Goal: Task Accomplishment & Management: Complete application form

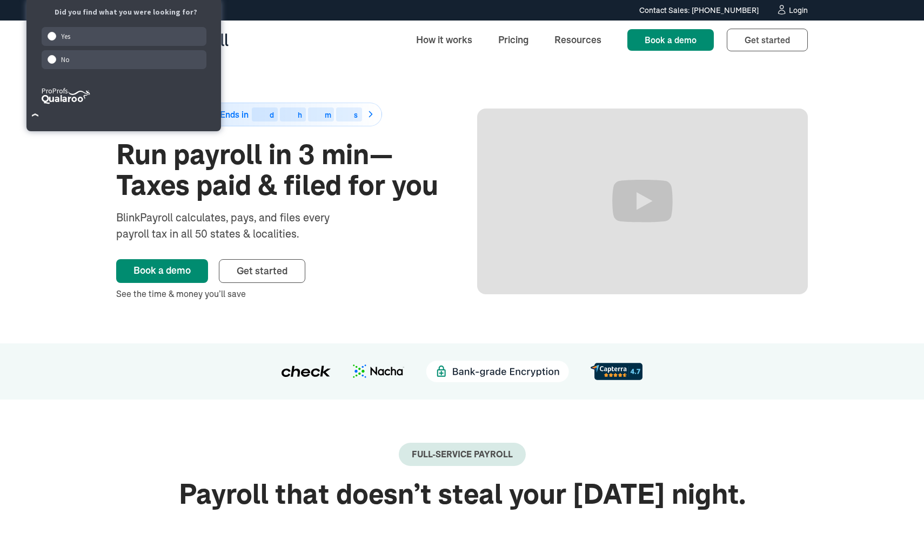
click at [787, 5] on link "Login" at bounding box center [792, 10] width 32 height 12
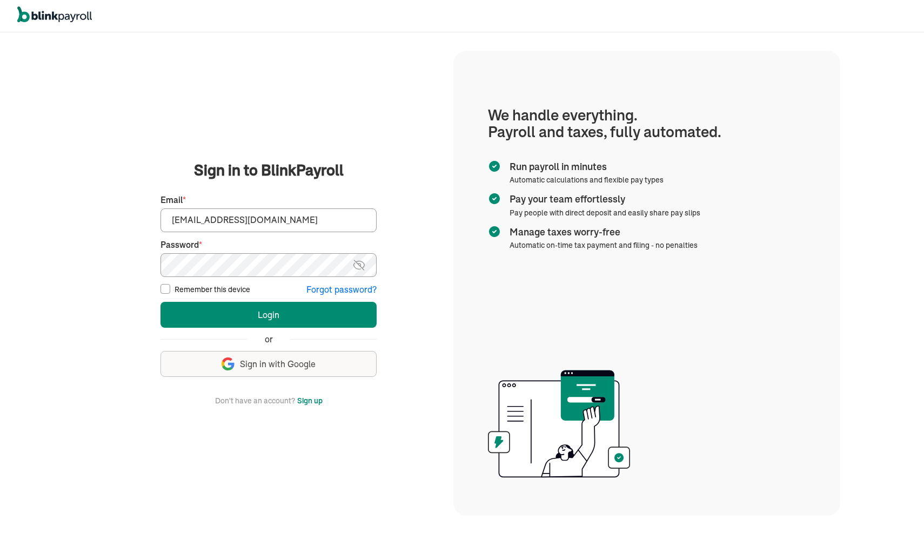
type input "[EMAIL_ADDRESS][DOMAIN_NAME]"
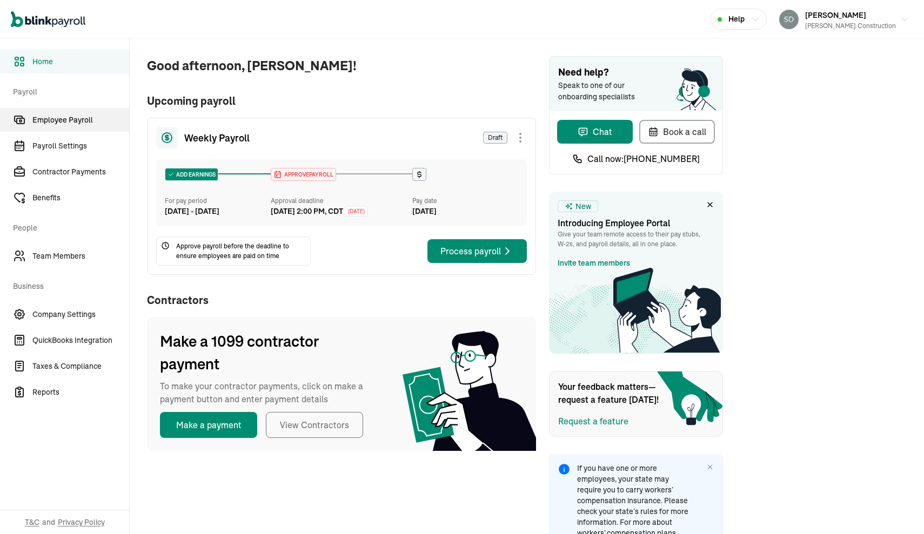
click at [84, 118] on span "Employee Payroll" at bounding box center [80, 119] width 97 height 11
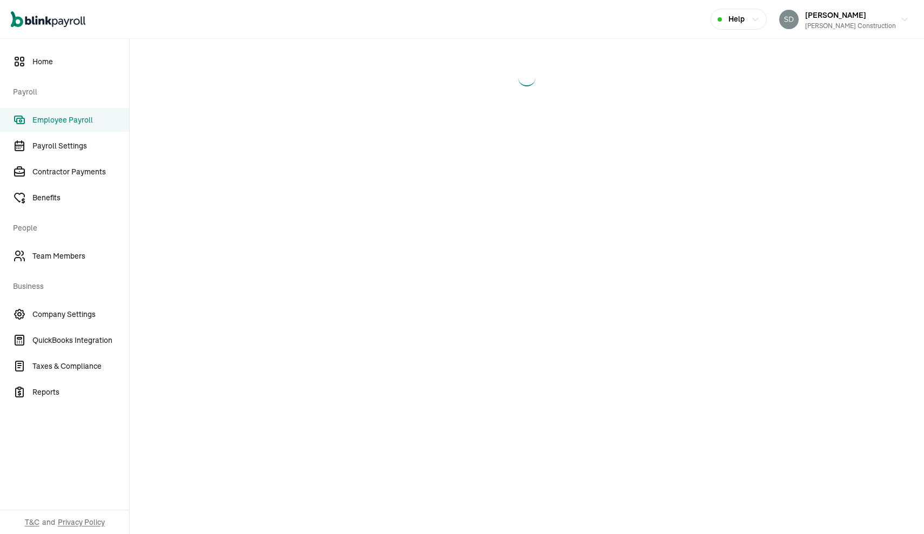
select select "direct_deposit"
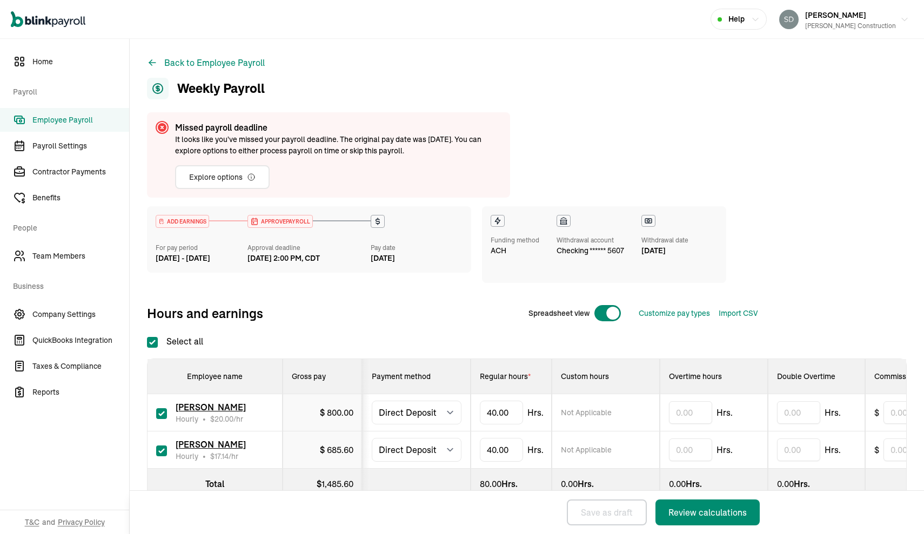
checkbox input "true"
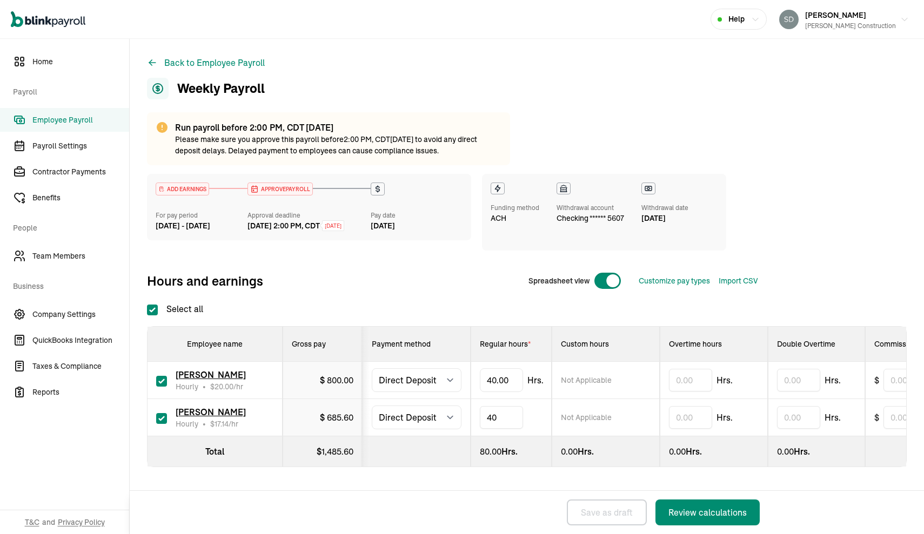
type input "4"
type input "21.5"
type input "4"
click at [696, 509] on div "Review calculations" at bounding box center [707, 512] width 78 height 13
click at [703, 512] on div "Review calculations" at bounding box center [707, 512] width 78 height 13
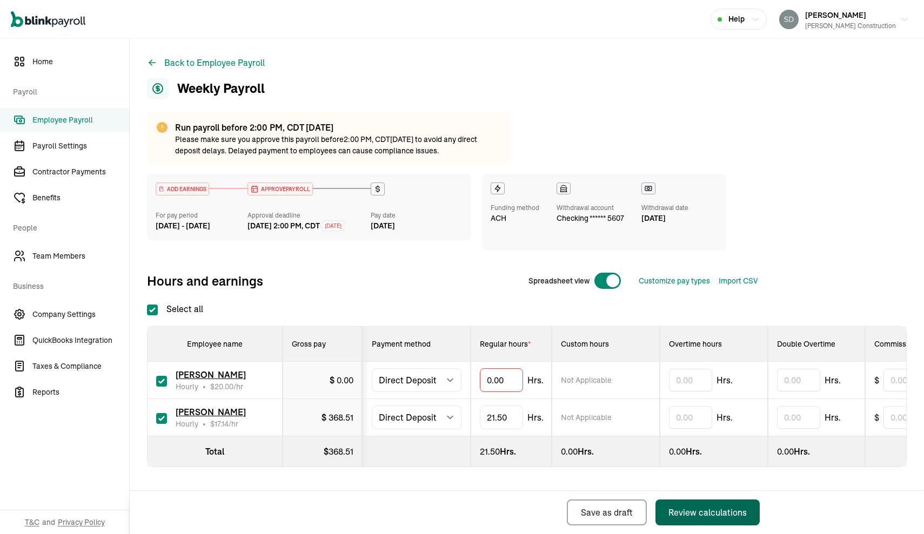
click at [703, 512] on div "Review calculations" at bounding box center [707, 512] width 78 height 13
click at [725, 510] on div "Review calculations" at bounding box center [707, 512] width 78 height 13
click at [704, 514] on div "Review calculations" at bounding box center [707, 512] width 78 height 13
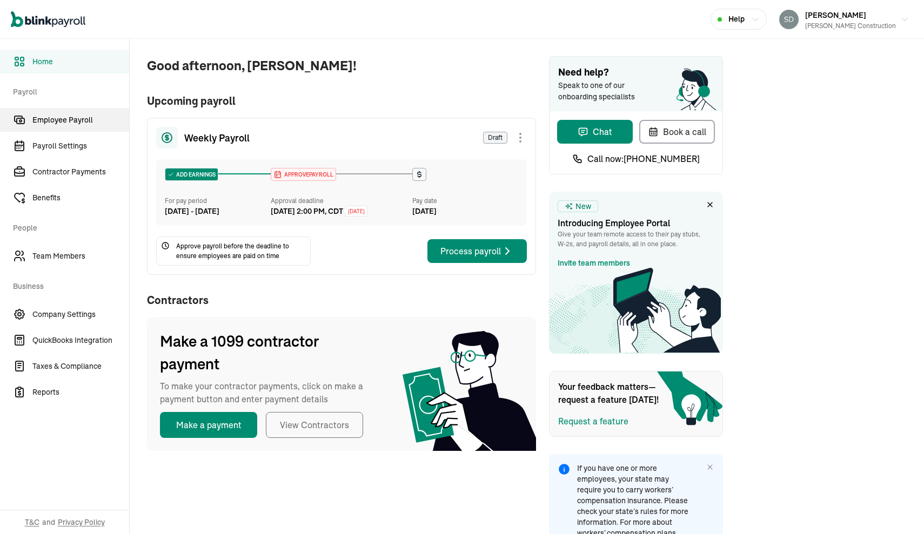
click at [84, 118] on span "Employee Payroll" at bounding box center [80, 119] width 97 height 11
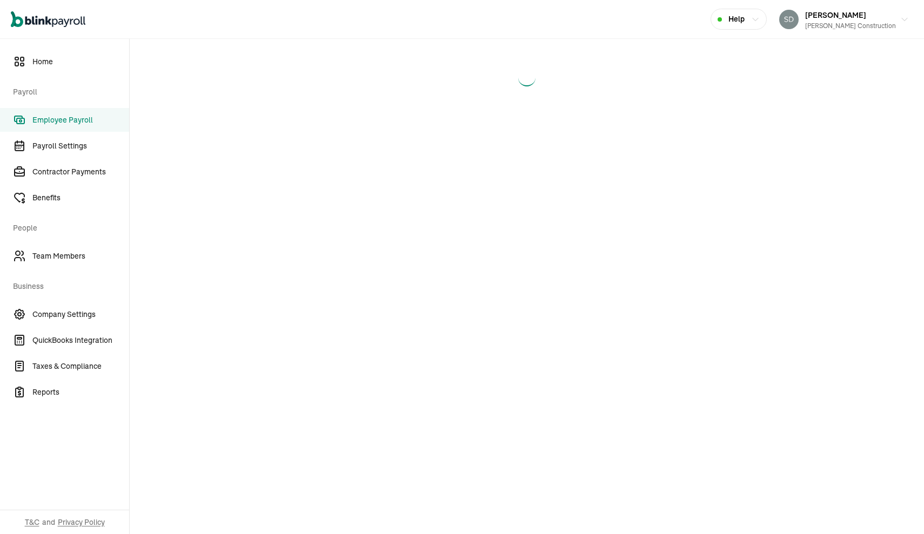
select select "direct_deposit"
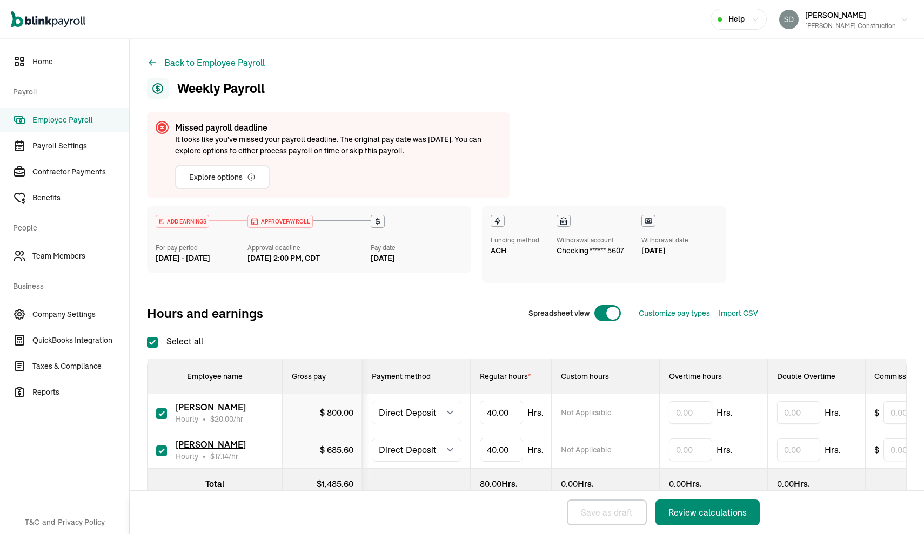
checkbox input "true"
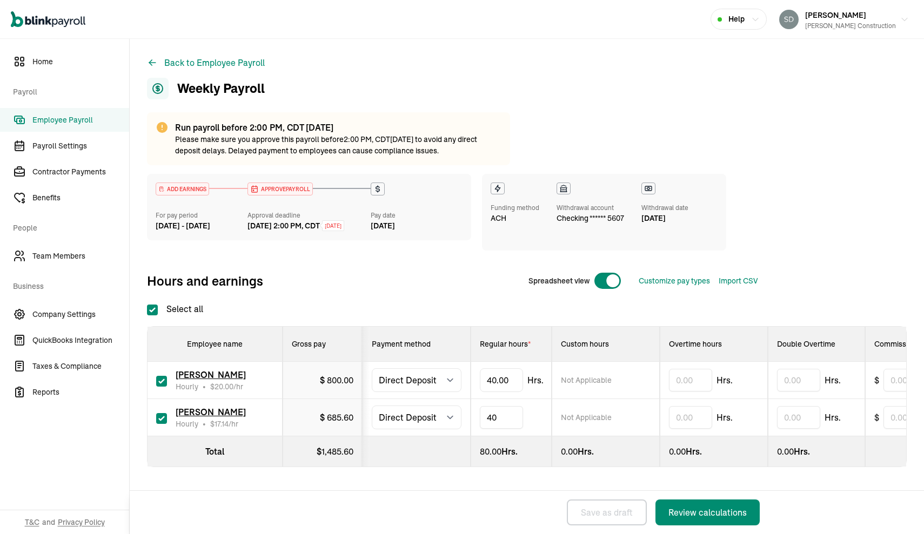
type input "4"
type input "21.5"
type input "4"
click at [696, 509] on div "Review calculations" at bounding box center [707, 512] width 78 height 13
click at [703, 512] on div "Review calculations" at bounding box center [707, 512] width 78 height 13
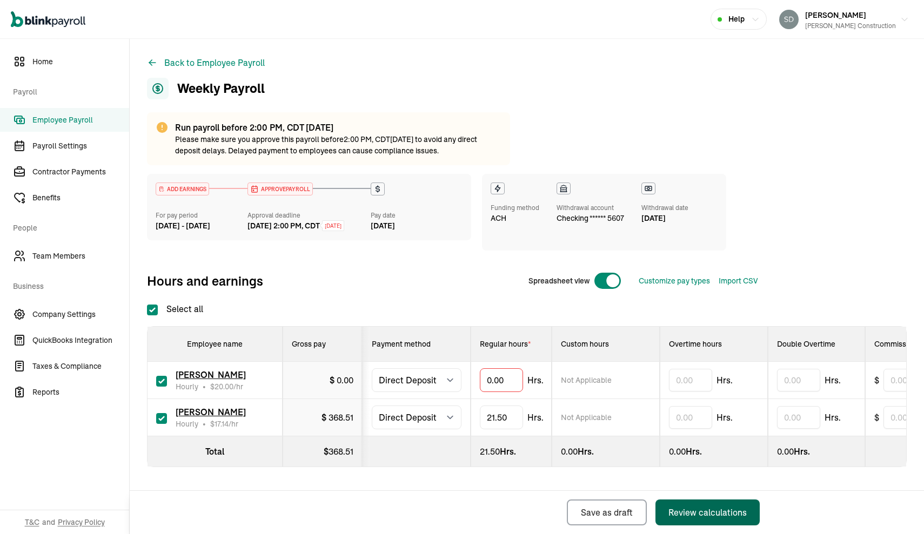
click at [703, 512] on div "Review calculations" at bounding box center [707, 512] width 78 height 13
click at [725, 510] on div "Review calculations" at bounding box center [707, 512] width 78 height 13
click at [704, 514] on div "Review calculations" at bounding box center [707, 512] width 78 height 13
select select "direct_deposit"
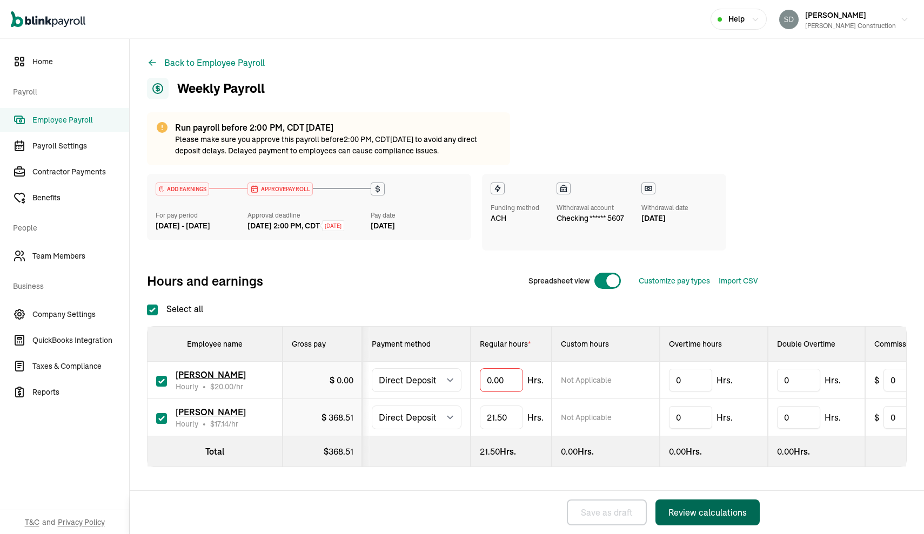
select select "direct_deposit"
click at [685, 514] on div "Review calculations" at bounding box center [707, 512] width 78 height 13
click at [713, 512] on div "Review calculations" at bounding box center [707, 512] width 78 height 13
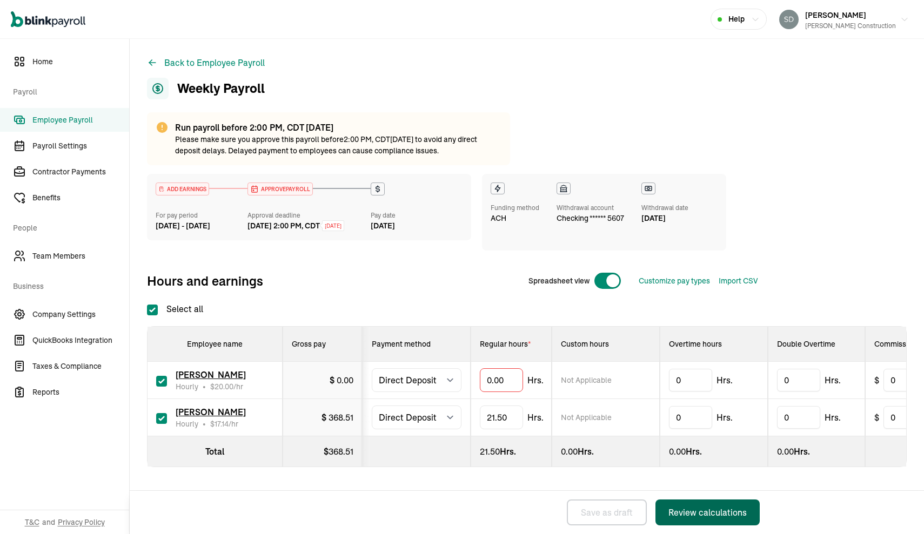
click at [705, 508] on div "Review calculations" at bounding box center [707, 512] width 78 height 13
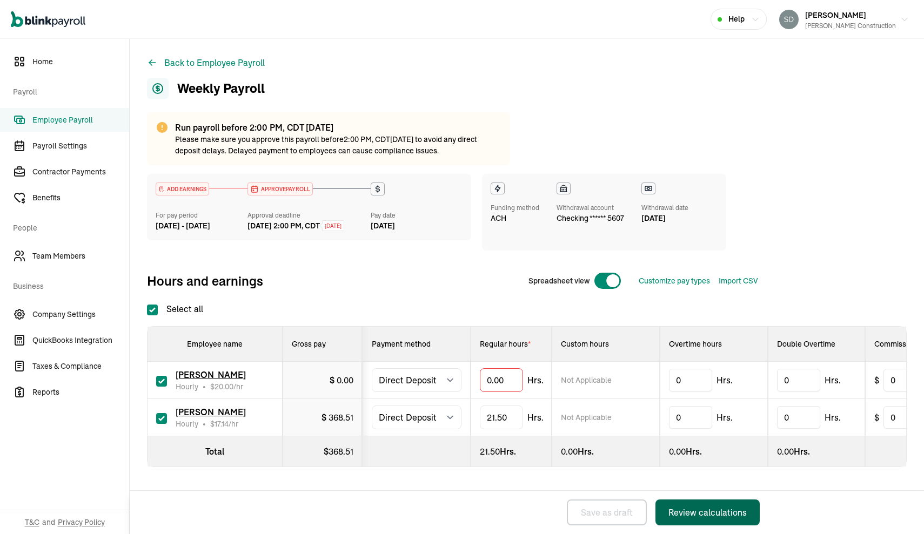
click at [705, 508] on div "Review calculations" at bounding box center [707, 512] width 78 height 13
click at [699, 510] on div "Review calculations" at bounding box center [707, 512] width 78 height 13
select select "direct_deposit"
click at [685, 514] on div "Review calculations" at bounding box center [707, 512] width 78 height 13
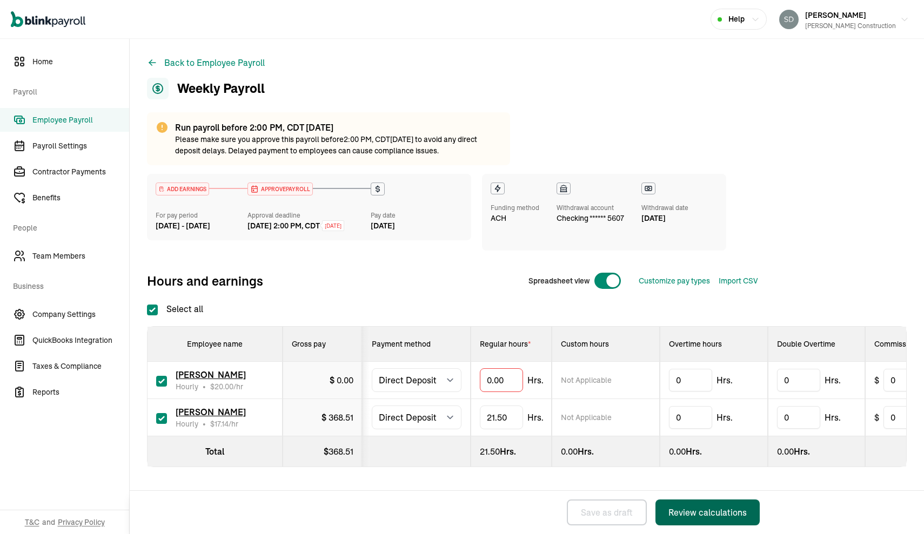
click at [713, 512] on div "Review calculations" at bounding box center [707, 512] width 78 height 13
click at [705, 508] on div "Review calculations" at bounding box center [707, 512] width 78 height 13
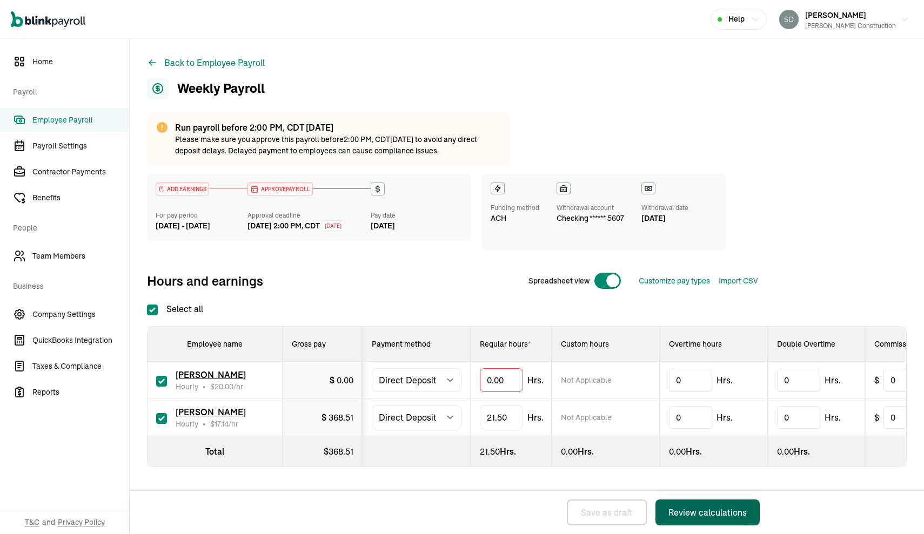
click at [705, 508] on div "Review calculations" at bounding box center [707, 512] width 78 height 13
click at [699, 510] on div "Review calculations" at bounding box center [707, 512] width 78 height 13
